Goal: Task Accomplishment & Management: Manage account settings

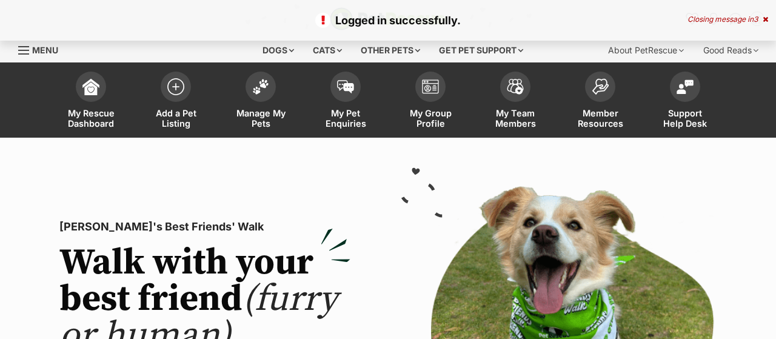
click at [260, 117] on span "Manage My Pets" at bounding box center [260, 118] width 55 height 21
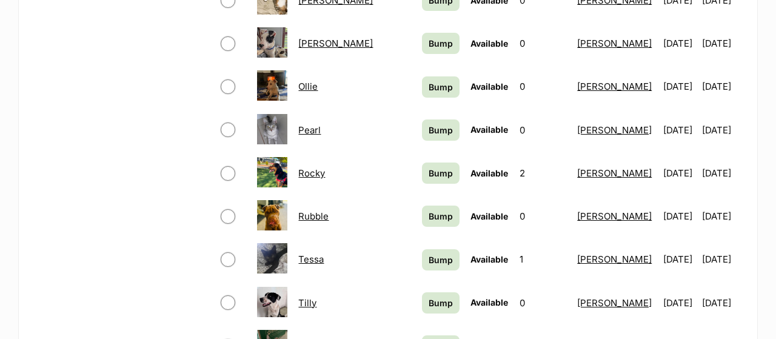
scroll to position [1072, 0]
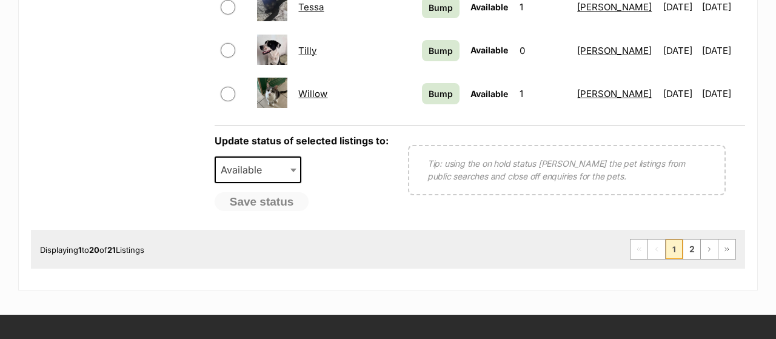
click at [307, 89] on link "Willow" at bounding box center [312, 94] width 29 height 12
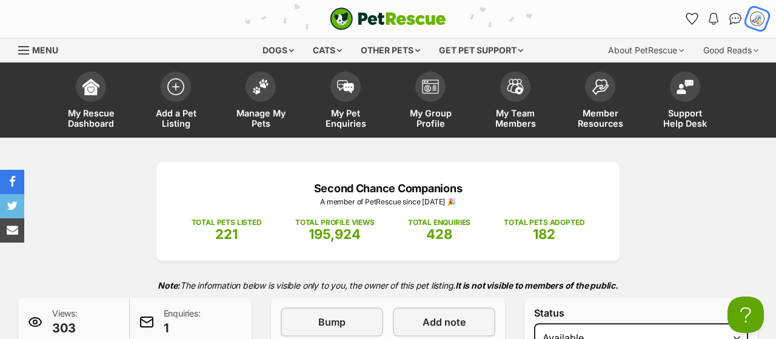
click at [748, 12] on div "My account [PERSON_NAME] Edit profile Log out Pet alerts Pet alert matches Acco…" at bounding box center [757, 18] width 19 height 19
click at [756, 18] on img "My account" at bounding box center [757, 19] width 16 height 16
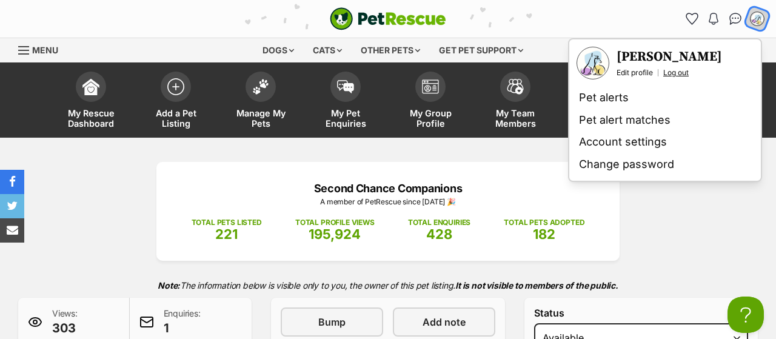
click at [685, 73] on link "Log out" at bounding box center [675, 73] width 25 height 10
